Goal: Task Accomplishment & Management: Use online tool/utility

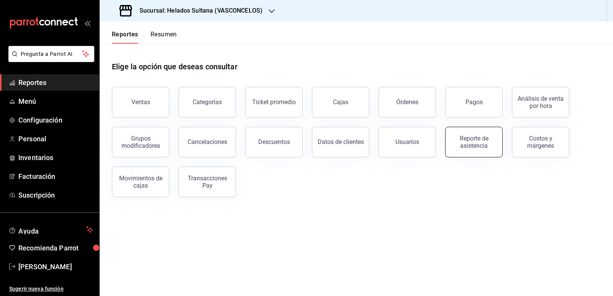
click at [484, 141] on div "Reporte de asistencia" at bounding box center [473, 142] width 47 height 15
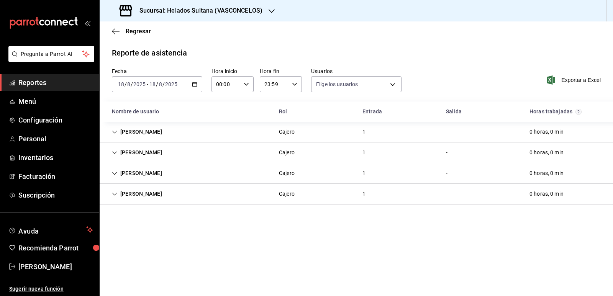
type input "213fd92f-3332-4598-9750-7cb9b9311784,54f442a9-4bee-4944-a445-ca4a31e9fe1e,772ce…"
click at [115, 154] on icon "Cell" at bounding box center [114, 152] width 5 height 5
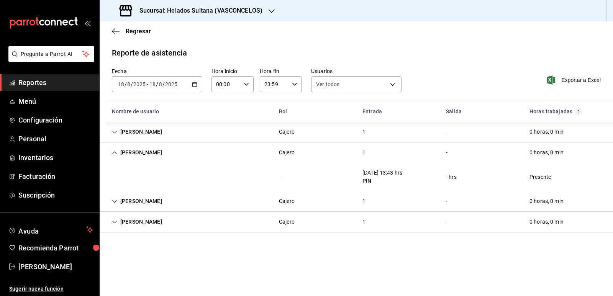
click at [114, 154] on icon "Cell" at bounding box center [114, 152] width 5 height 5
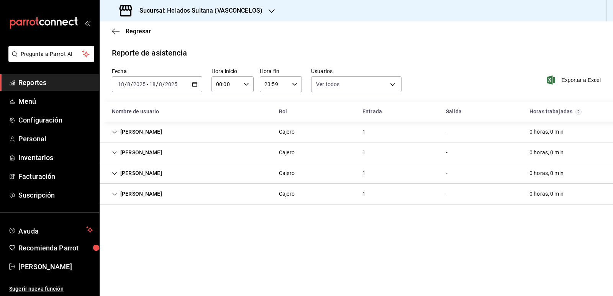
click at [35, 82] on span "Reportes" at bounding box center [55, 82] width 75 height 10
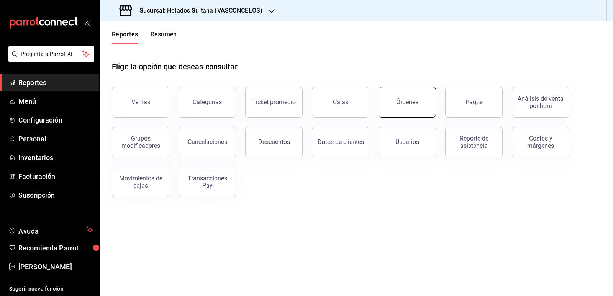
click at [391, 100] on button "Órdenes" at bounding box center [406, 102] width 57 height 31
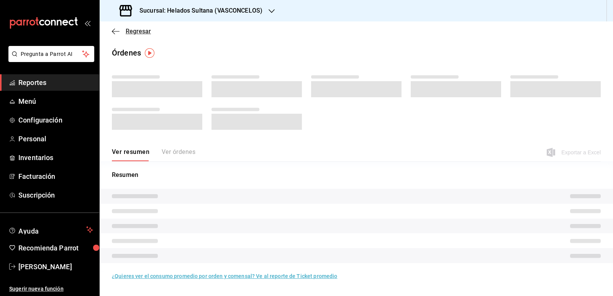
click at [126, 30] on span "Regresar" at bounding box center [138, 31] width 25 height 7
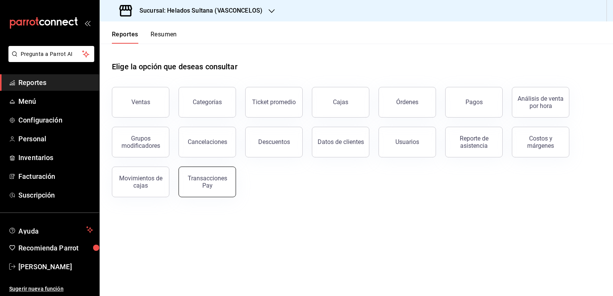
click at [206, 182] on div "Transacciones Pay" at bounding box center [206, 182] width 47 height 15
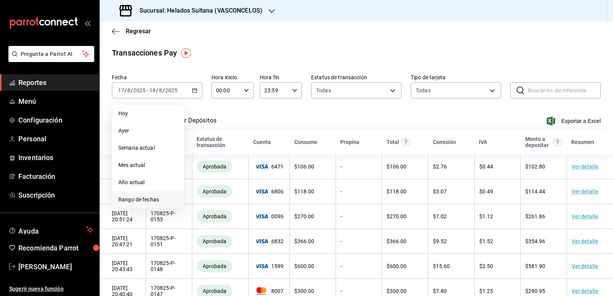
click at [156, 199] on span "Rango de fechas" at bounding box center [147, 200] width 59 height 8
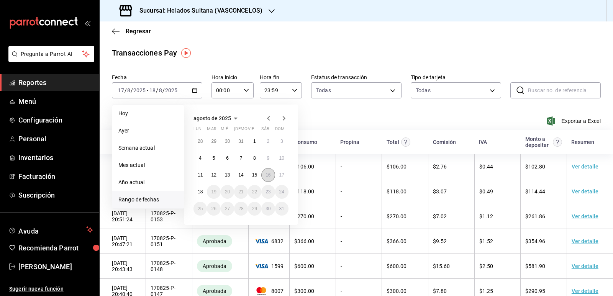
click at [267, 174] on abbr "16" at bounding box center [267, 174] width 5 height 5
click at [268, 173] on abbr "16" at bounding box center [267, 174] width 5 height 5
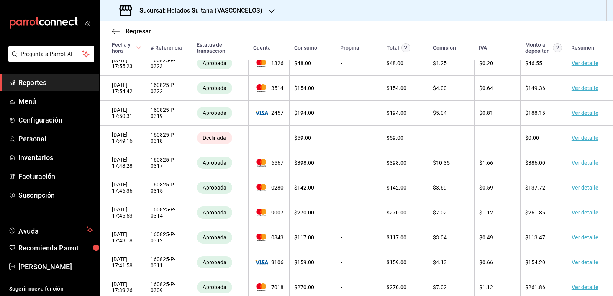
scroll to position [1425, 0]
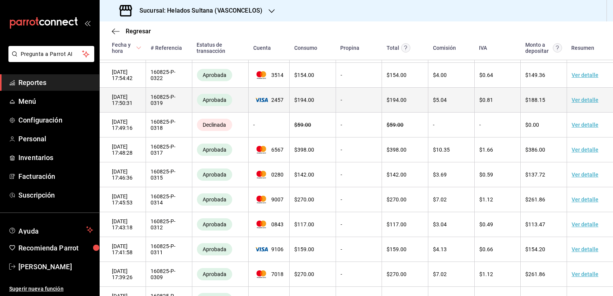
click at [262, 102] on icon at bounding box center [261, 100] width 13 height 5
click at [158, 113] on td "160825-P-0319" at bounding box center [169, 100] width 46 height 25
click at [587, 103] on link "Ver detalle" at bounding box center [584, 100] width 27 height 6
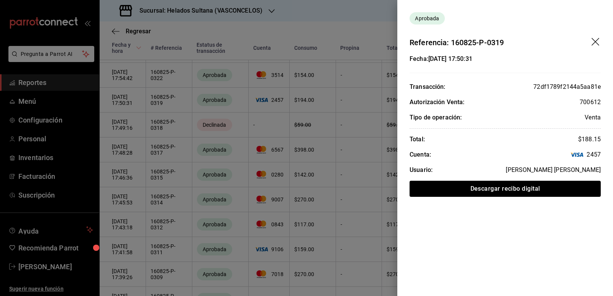
click at [216, 168] on div at bounding box center [306, 148] width 613 height 296
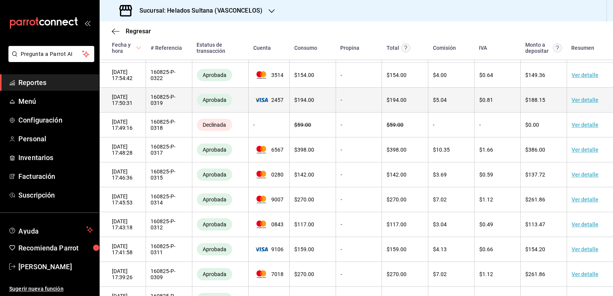
click at [583, 103] on link "Ver detalle" at bounding box center [584, 100] width 27 height 6
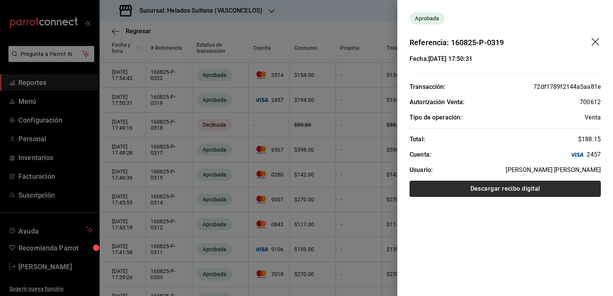
click at [497, 188] on button "Descargar recibo digital" at bounding box center [504, 189] width 191 height 16
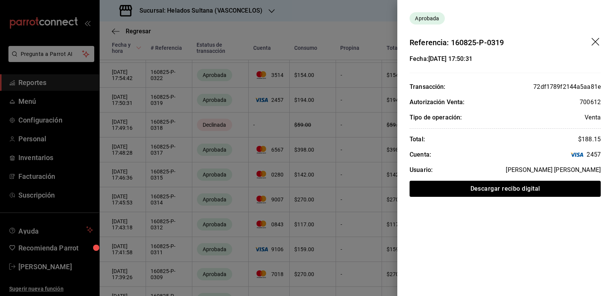
click at [596, 41] on icon "drag" at bounding box center [595, 42] width 8 height 8
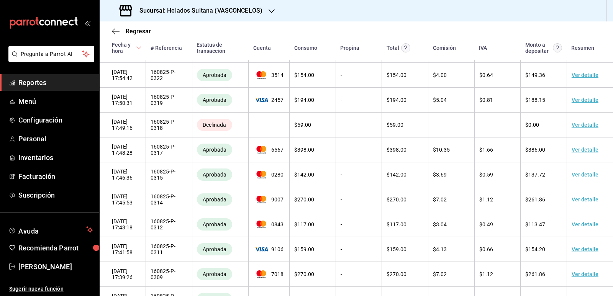
scroll to position [1195, 0]
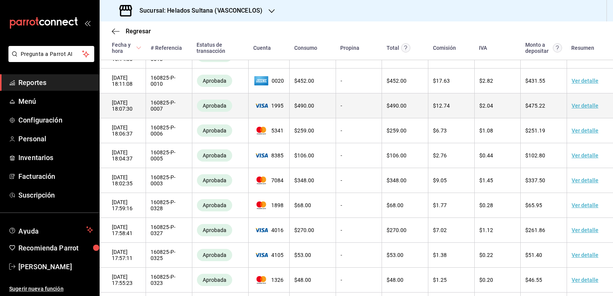
click at [290, 118] on td "$ 490.00" at bounding box center [313, 105] width 46 height 25
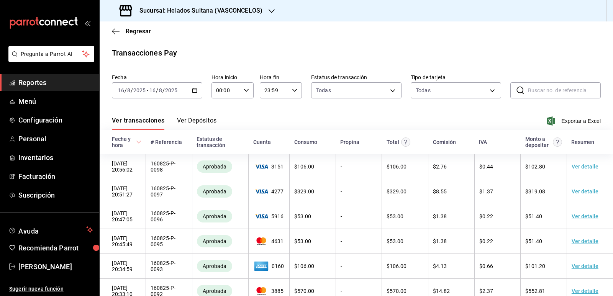
scroll to position [206, 0]
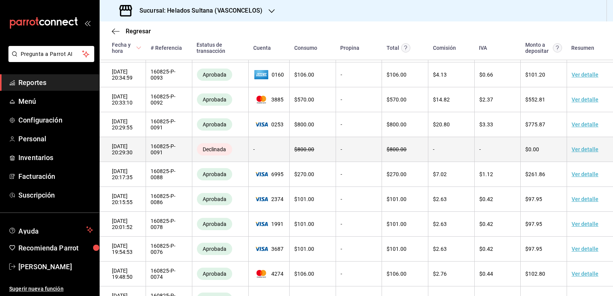
click at [587, 152] on link "Ver detalle" at bounding box center [584, 149] width 27 height 6
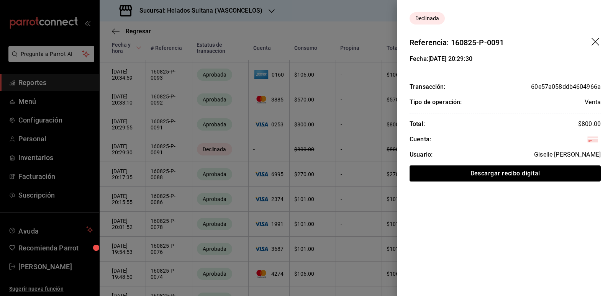
click at [219, 119] on div at bounding box center [306, 148] width 613 height 296
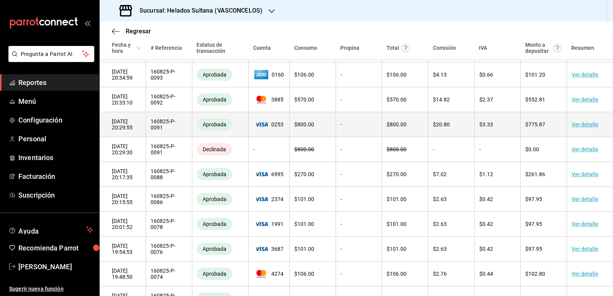
click at [582, 128] on link "Ver detalle" at bounding box center [584, 124] width 27 height 6
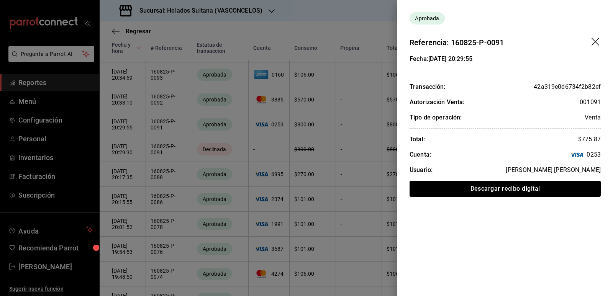
click at [225, 105] on div at bounding box center [306, 148] width 613 height 296
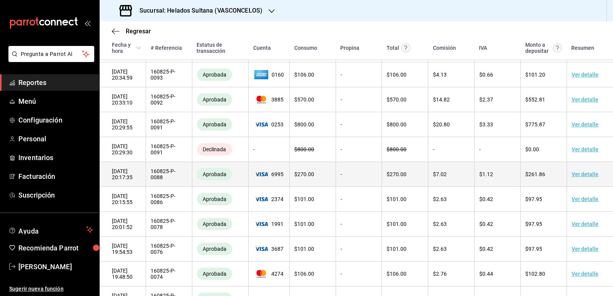
click at [580, 177] on link "Ver detalle" at bounding box center [584, 174] width 27 height 6
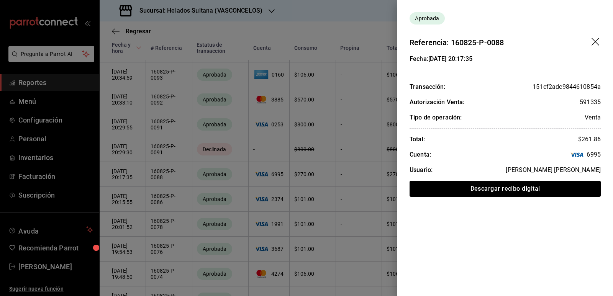
click at [222, 117] on div at bounding box center [306, 148] width 613 height 296
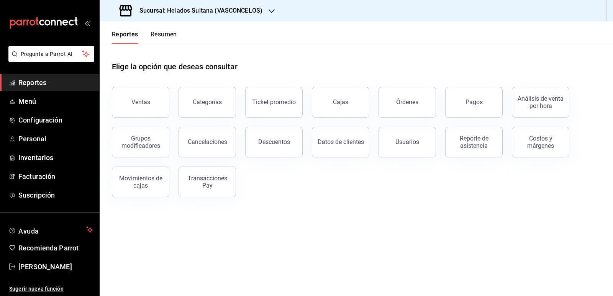
click at [422, 100] on button "Órdenes" at bounding box center [406, 102] width 57 height 31
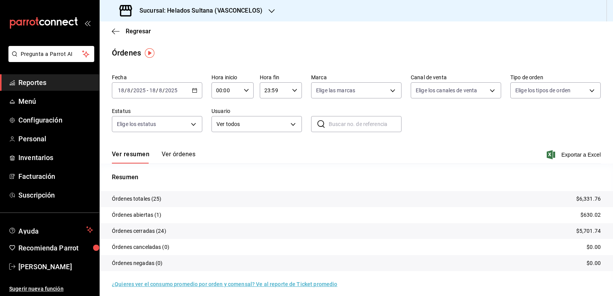
click at [193, 91] on icon "button" at bounding box center [194, 90] width 5 height 5
click at [147, 201] on span "Rango de fechas" at bounding box center [147, 200] width 59 height 8
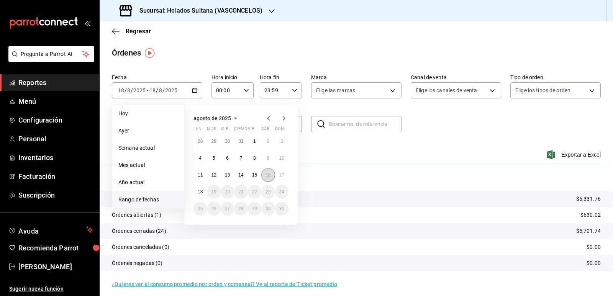
click at [270, 173] on abbr "16" at bounding box center [267, 174] width 5 height 5
click at [267, 173] on abbr "16" at bounding box center [267, 174] width 5 height 5
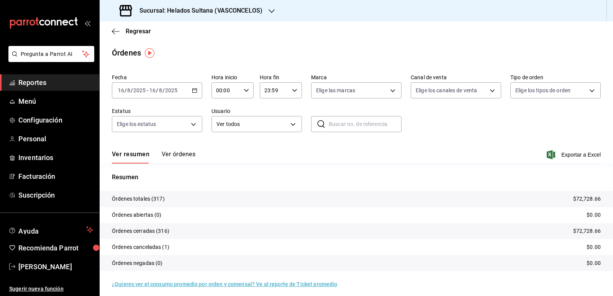
click at [175, 154] on button "Ver órdenes" at bounding box center [179, 157] width 34 height 13
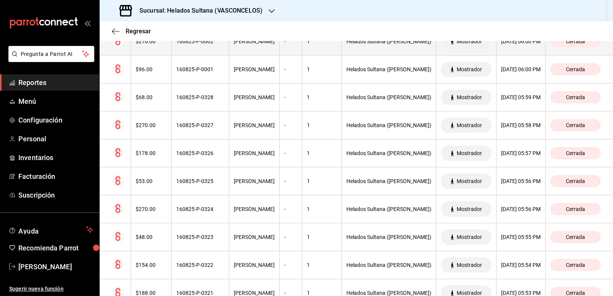
scroll to position [3033, 0]
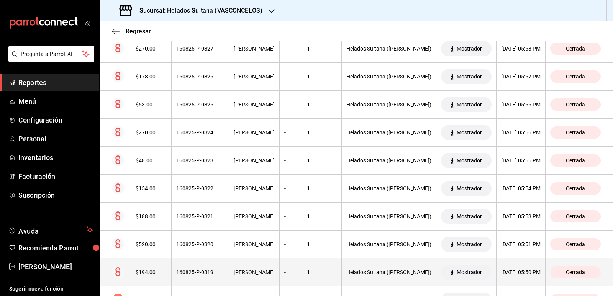
click at [159, 268] on th "$194.00" at bounding box center [151, 273] width 41 height 28
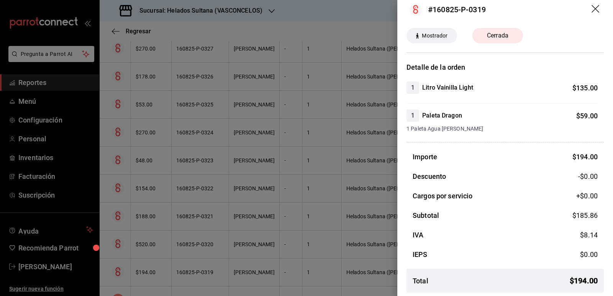
scroll to position [11, 0]
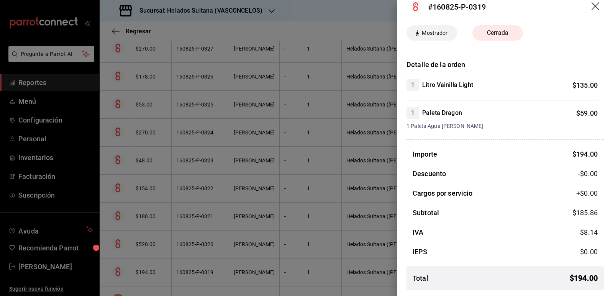
click at [262, 162] on div at bounding box center [306, 148] width 613 height 296
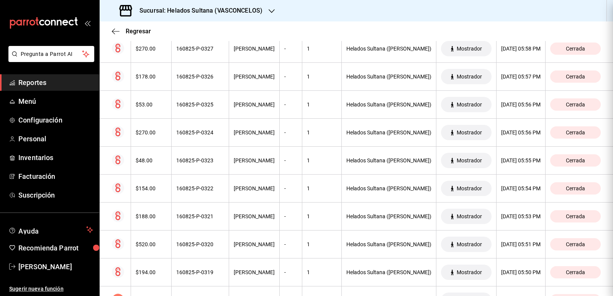
scroll to position [0, 0]
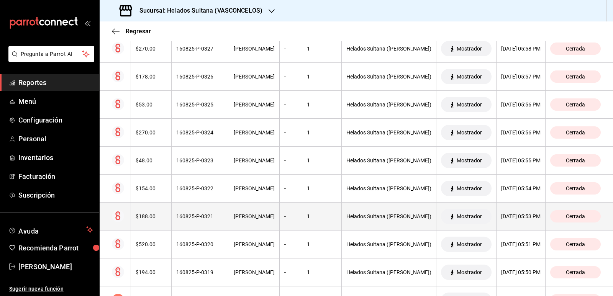
click at [247, 215] on div "[PERSON_NAME]" at bounding box center [254, 216] width 41 height 6
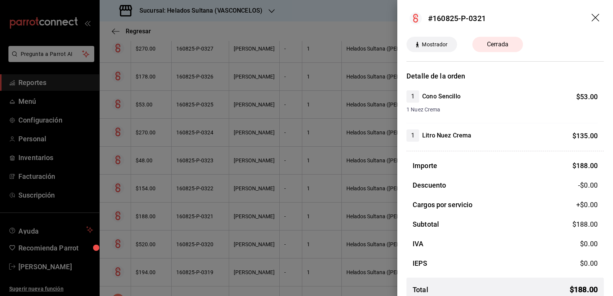
click at [247, 215] on div at bounding box center [306, 148] width 613 height 296
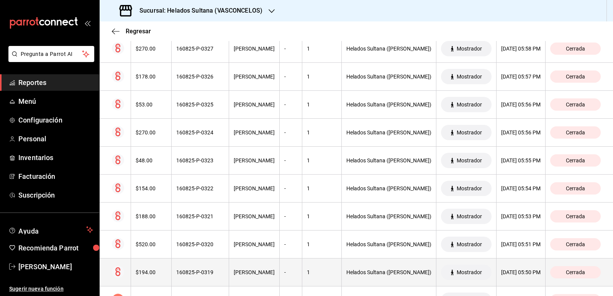
click at [184, 270] on div "160825-P-0319" at bounding box center [200, 272] width 48 height 6
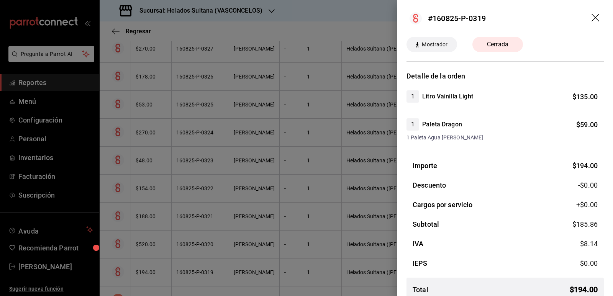
drag, startPoint x: 195, startPoint y: 265, endPoint x: 262, endPoint y: 254, distance: 68.6
click at [195, 265] on div at bounding box center [306, 148] width 613 height 296
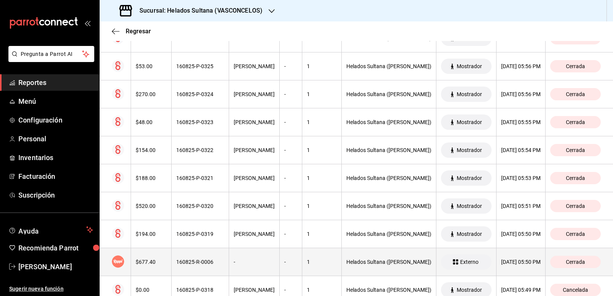
scroll to position [3109, 0]
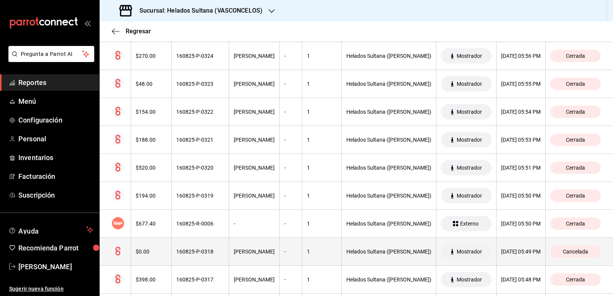
click at [200, 252] on div "160825-P-0318" at bounding box center [200, 252] width 48 height 6
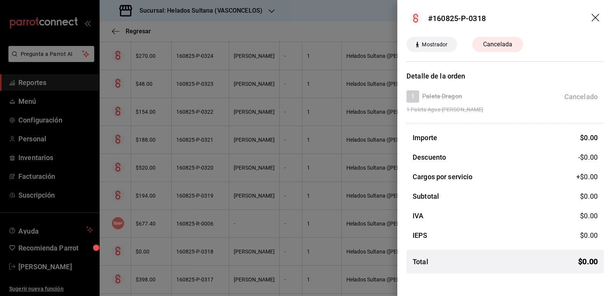
click at [200, 252] on div at bounding box center [306, 148] width 613 height 296
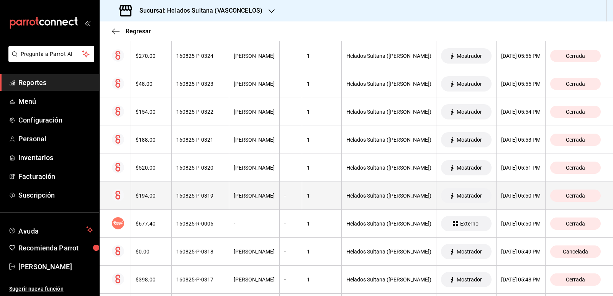
click at [206, 199] on div "160825-P-0319" at bounding box center [200, 196] width 48 height 6
